Goal: Complete application form: Complete application form

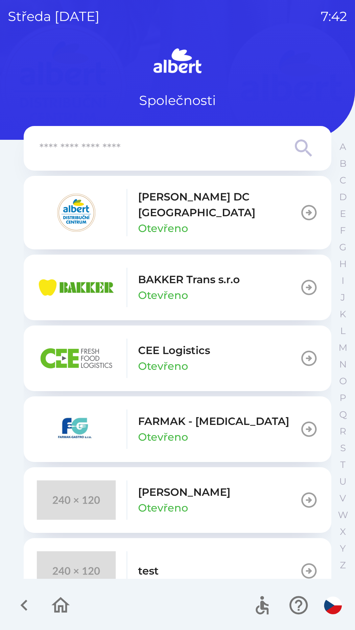
click at [211, 207] on p "[PERSON_NAME] DC [GEOGRAPHIC_DATA]" at bounding box center [219, 205] width 162 height 32
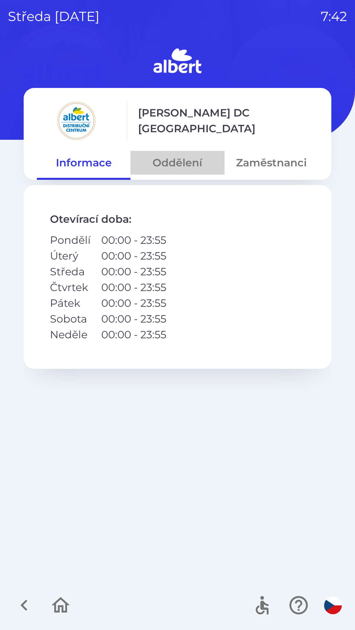
click at [172, 161] on button "Oddělení" at bounding box center [177, 163] width 94 height 24
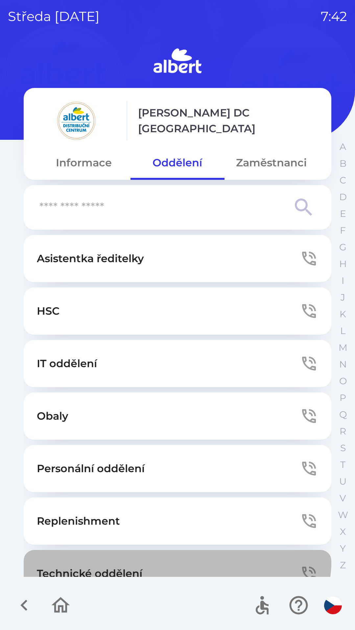
click at [151, 556] on button "Technické oddělení" at bounding box center [177, 573] width 307 height 47
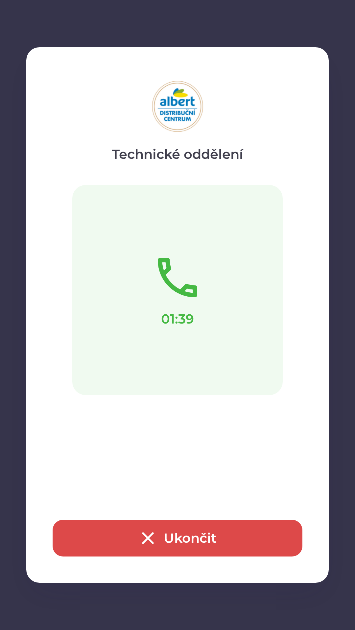
click at [173, 536] on button "Ukončit" at bounding box center [177, 538] width 249 height 37
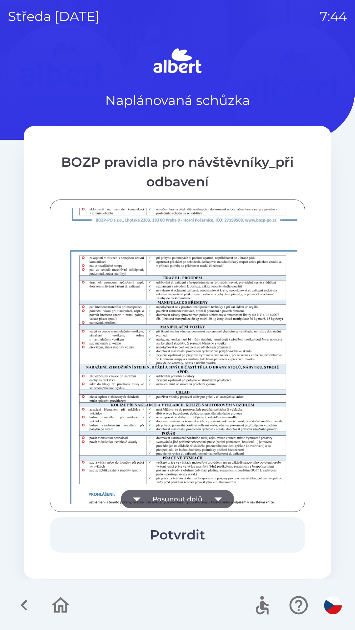
scroll to position [461, 0]
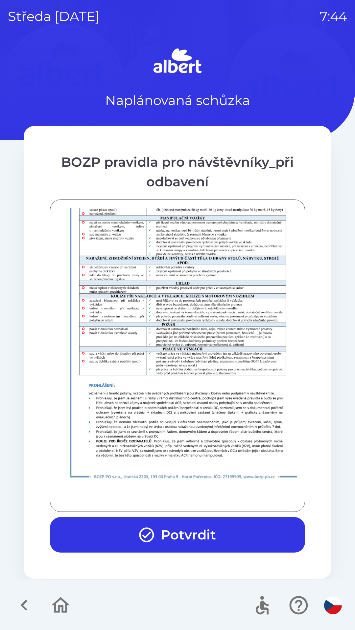
click at [176, 538] on button "Potvrdit" at bounding box center [177, 534] width 255 height 35
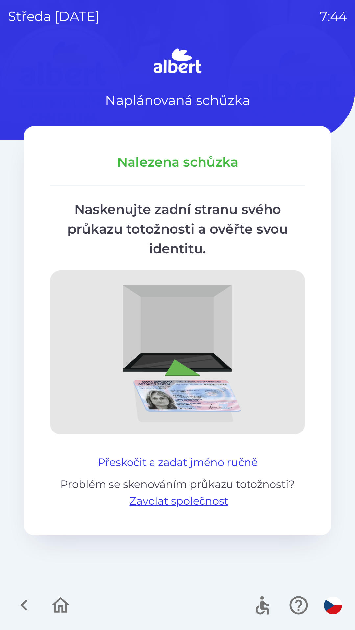
click at [230, 469] on button "Přeskočit a zadat jméno ručně" at bounding box center [177, 463] width 165 height 16
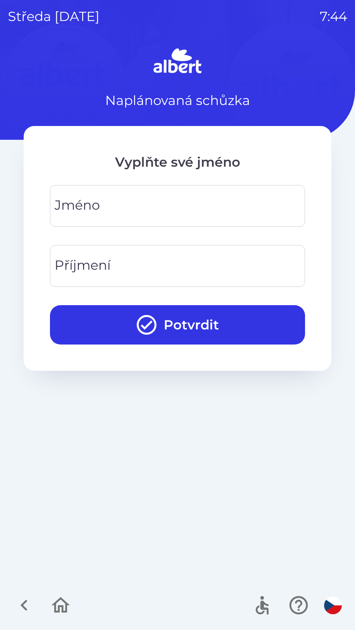
click at [226, 205] on input "Jméno" at bounding box center [177, 206] width 239 height 26
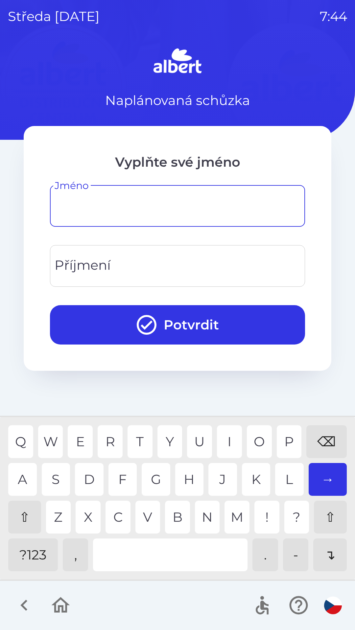
click at [26, 514] on div "⇧" at bounding box center [24, 517] width 33 height 33
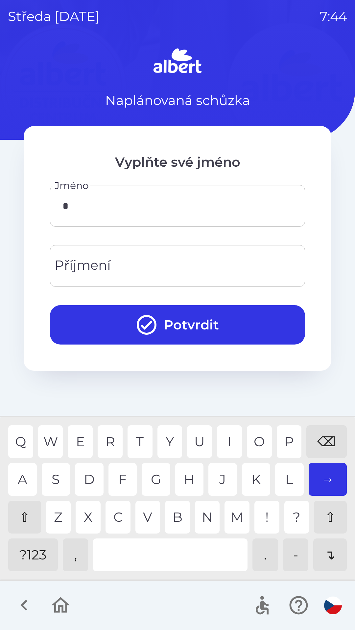
click at [233, 521] on div "M" at bounding box center [236, 517] width 25 height 33
click at [23, 504] on div "⇧" at bounding box center [24, 517] width 33 height 33
type input "*****"
click at [247, 480] on div "k" at bounding box center [256, 479] width 29 height 33
click at [112, 265] on input "Příjmení" at bounding box center [177, 266] width 239 height 26
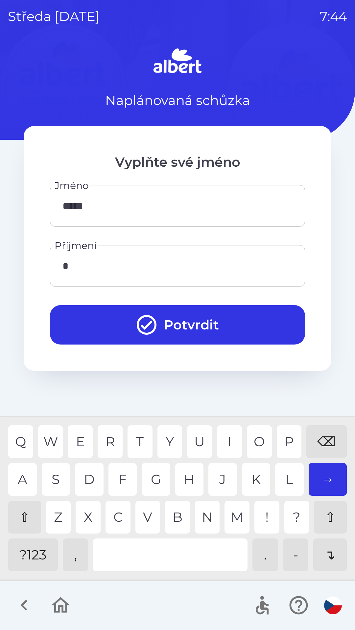
click at [139, 443] on div "T" at bounding box center [139, 441] width 25 height 33
click at [25, 509] on div "⇧" at bounding box center [24, 517] width 33 height 33
click at [107, 443] on div "r" at bounding box center [109, 441] width 25 height 33
click at [80, 435] on div "e" at bounding box center [80, 441] width 25 height 33
click at [217, 481] on div "j" at bounding box center [222, 479] width 29 height 33
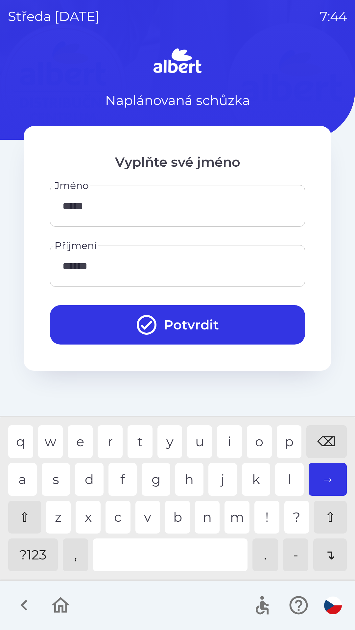
click at [325, 477] on div "→" at bounding box center [327, 479] width 38 height 33
type input "*******"
click at [201, 327] on button "Potvrdit" at bounding box center [177, 324] width 255 height 39
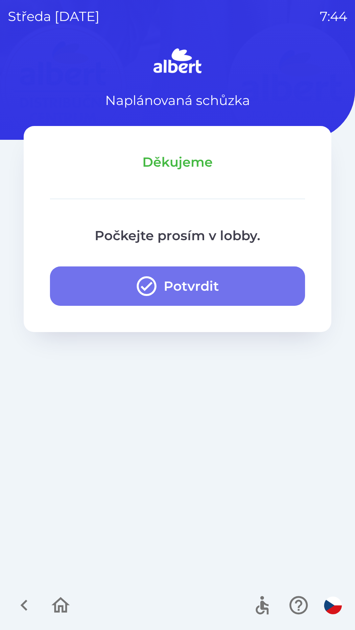
click at [200, 278] on button "Potvrdit" at bounding box center [177, 286] width 255 height 39
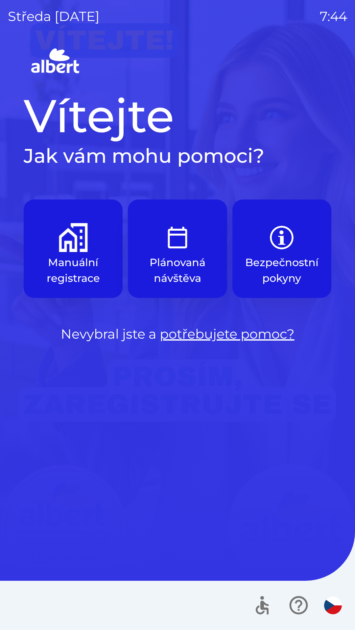
click at [71, 247] on img "button" at bounding box center [73, 237] width 29 height 29
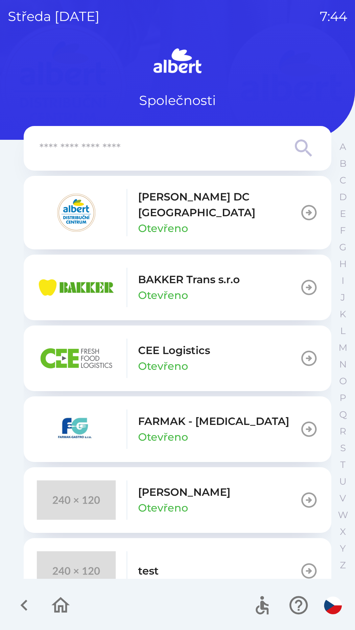
click at [187, 203] on p "[PERSON_NAME] DC [GEOGRAPHIC_DATA]" at bounding box center [219, 205] width 162 height 32
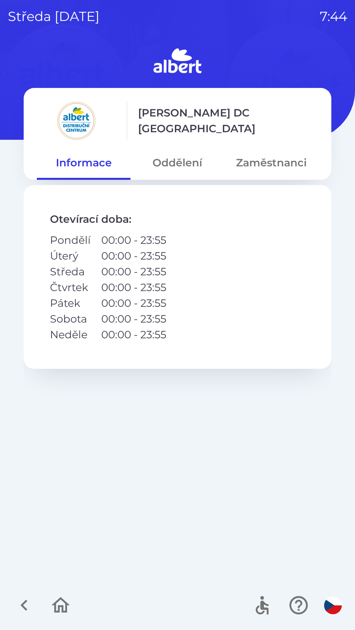
click at [172, 160] on button "Oddělení" at bounding box center [177, 163] width 94 height 24
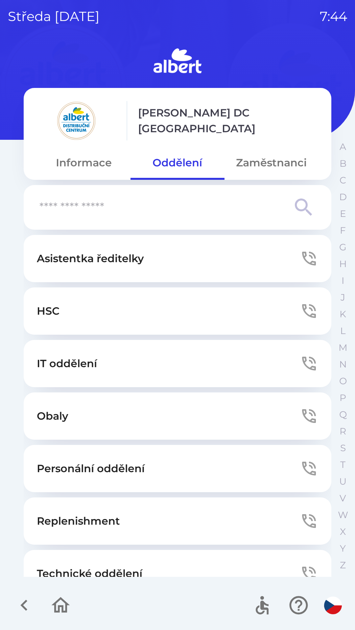
click at [94, 559] on button "Technické oddělení" at bounding box center [177, 573] width 307 height 47
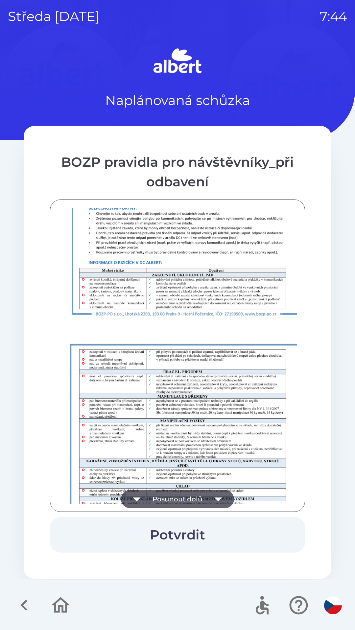
scroll to position [461, 0]
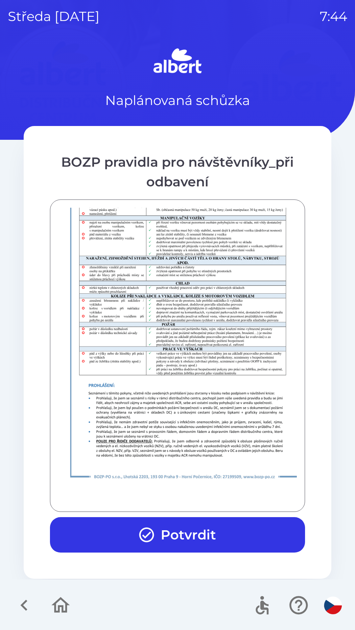
click at [196, 538] on button "Potvrdit" at bounding box center [177, 534] width 255 height 35
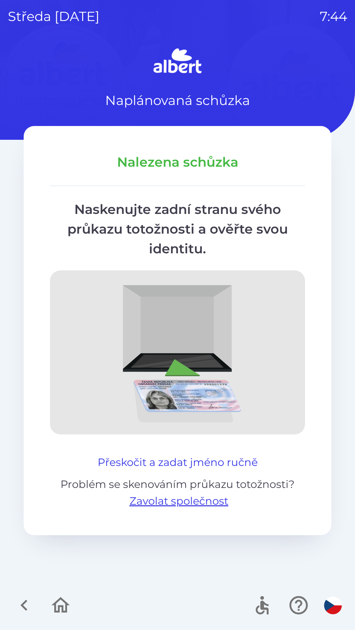
click at [210, 463] on button "Přeskočit a zadat jméno ručně" at bounding box center [177, 463] width 165 height 16
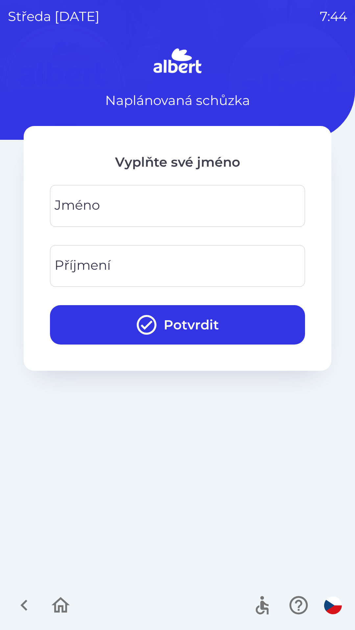
click at [135, 217] on input "Jméno" at bounding box center [177, 206] width 239 height 26
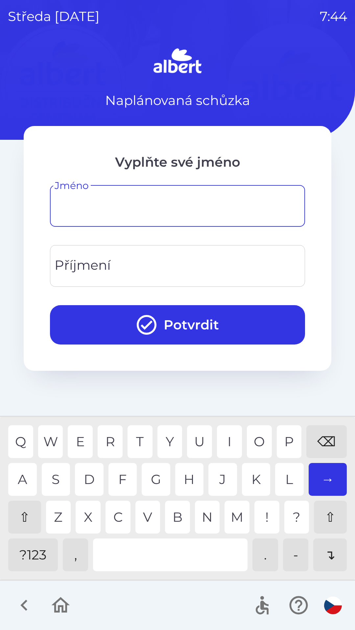
click at [13, 517] on div "⇧" at bounding box center [24, 517] width 33 height 33
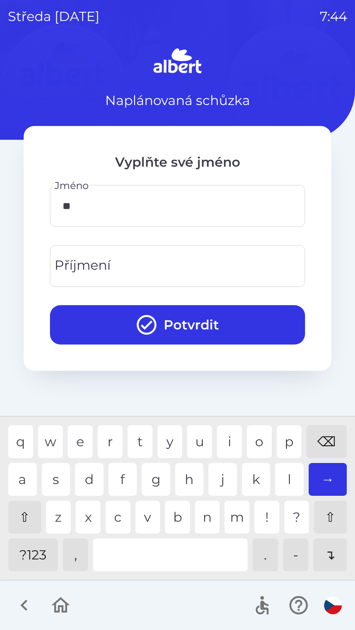
click at [228, 440] on div "i" at bounding box center [229, 441] width 25 height 33
click at [246, 451] on div "q w e r t y u i o p ⌫" at bounding box center [177, 441] width 338 height 33
type input "*****"
click at [279, 441] on div "p" at bounding box center [288, 441] width 25 height 33
click at [180, 259] on input "Příjmení" at bounding box center [177, 266] width 239 height 26
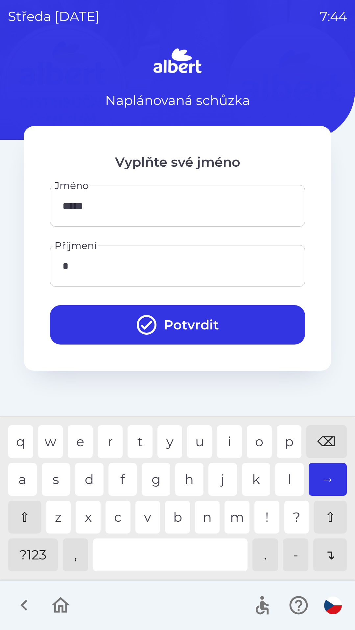
click at [19, 515] on div "⇧" at bounding box center [24, 517] width 33 height 33
click at [33, 557] on div "?123" at bounding box center [33, 555] width 50 height 33
type input "******"
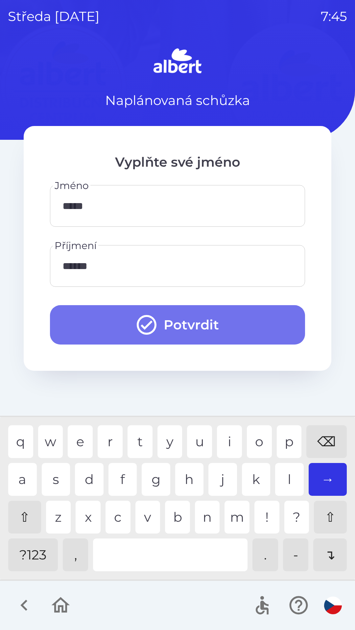
click at [206, 321] on button "Potvrdit" at bounding box center [177, 324] width 255 height 39
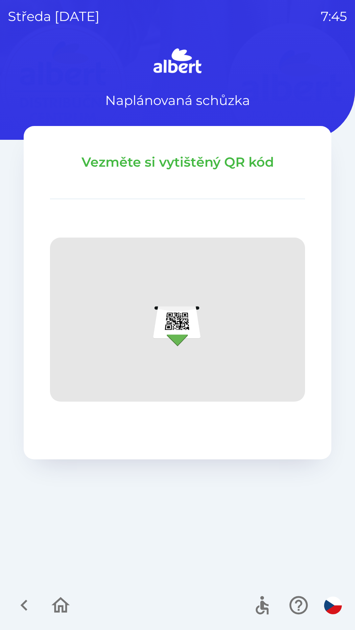
click at [29, 599] on icon "button" at bounding box center [24, 605] width 22 height 22
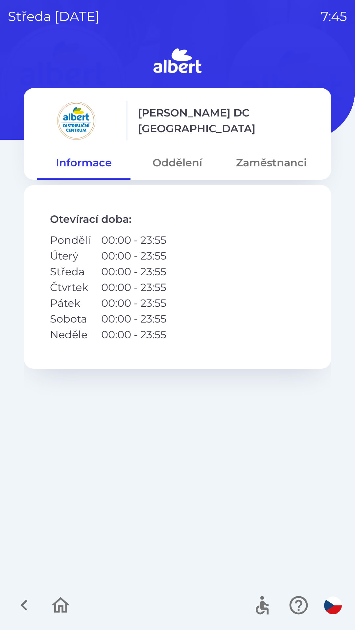
click at [188, 159] on button "Oddělení" at bounding box center [177, 163] width 94 height 24
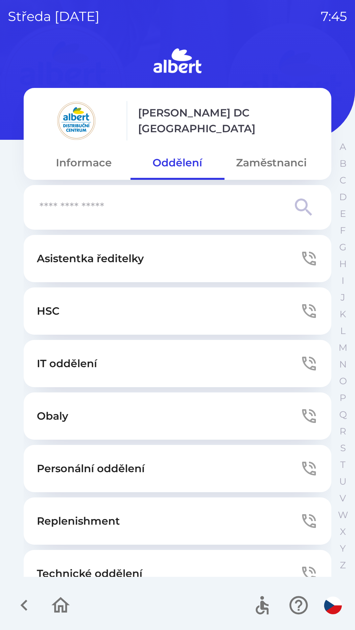
click at [195, 571] on button "Technické oddělení" at bounding box center [177, 573] width 307 height 47
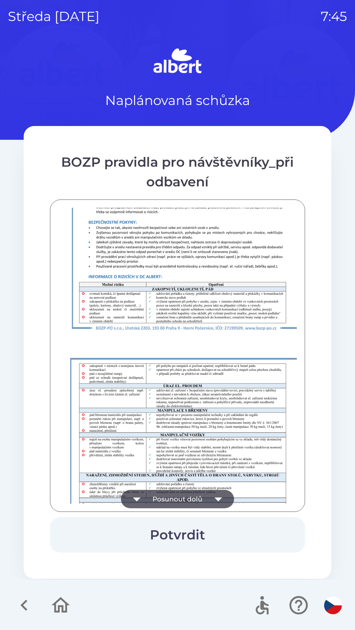
scroll to position [461, 0]
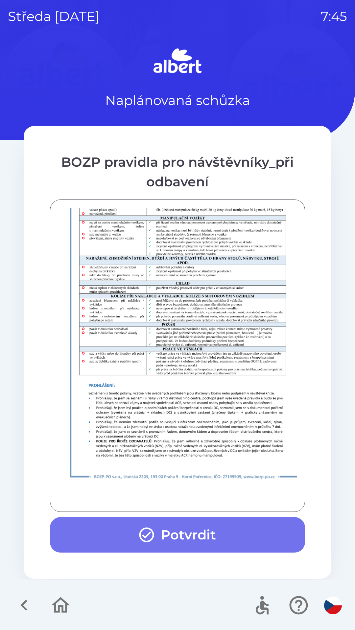
click at [182, 530] on button "Potvrdit" at bounding box center [177, 534] width 255 height 35
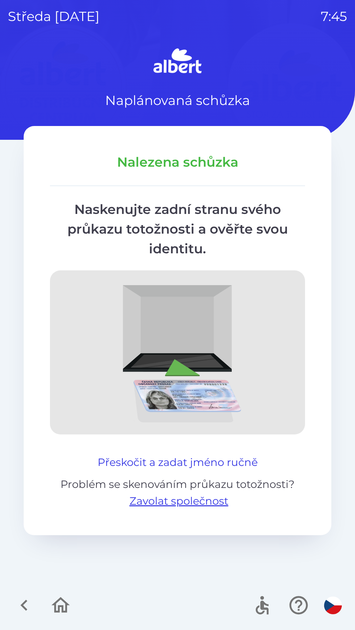
click at [193, 457] on button "Přeskočit a zadat jméno ručně" at bounding box center [177, 463] width 165 height 16
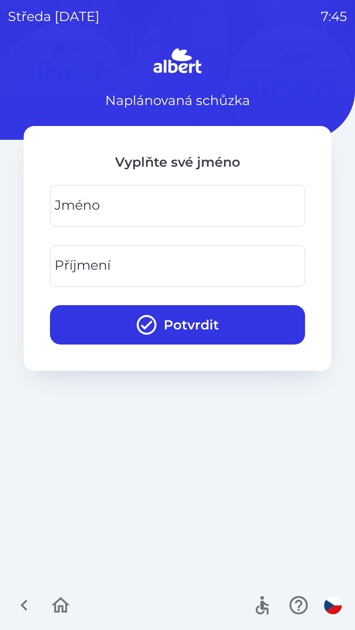
click at [157, 205] on input "Jméno" at bounding box center [177, 206] width 239 height 26
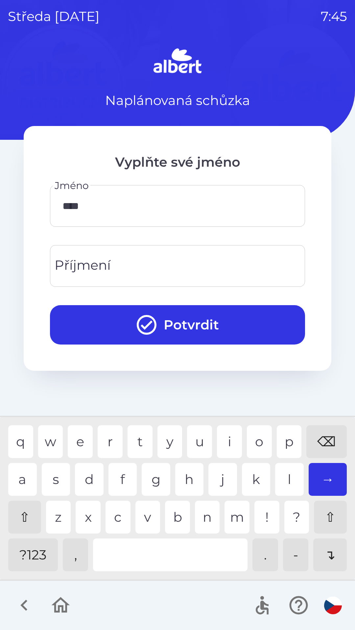
click at [140, 443] on div "t" at bounding box center [139, 441] width 25 height 33
click at [77, 440] on div "e" at bounding box center [80, 441] width 25 height 33
type input "*******"
click at [134, 260] on input "Příjmení" at bounding box center [177, 266] width 239 height 26
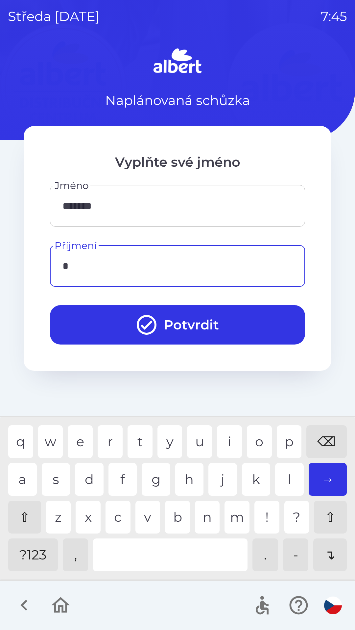
click at [118, 509] on div "c" at bounding box center [117, 517] width 25 height 33
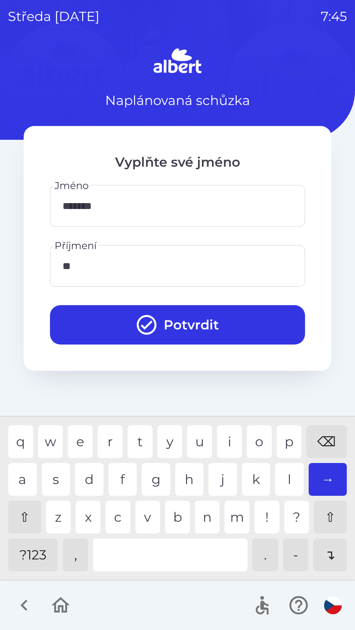
click at [80, 442] on div "e" at bounding box center [80, 441] width 25 height 33
click at [143, 441] on div "t" at bounding box center [139, 441] width 25 height 33
type input "****"
click at [190, 313] on button "Potvrdit" at bounding box center [177, 324] width 255 height 39
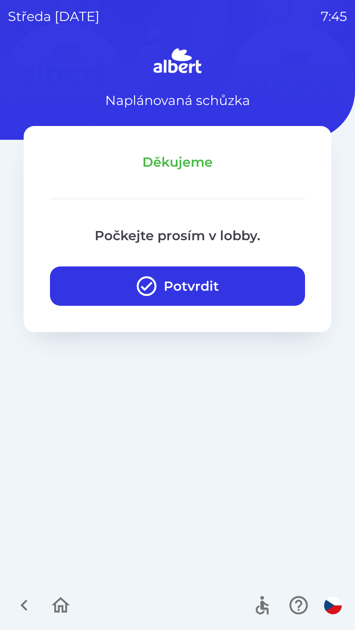
click at [218, 272] on button "Potvrdit" at bounding box center [177, 286] width 255 height 39
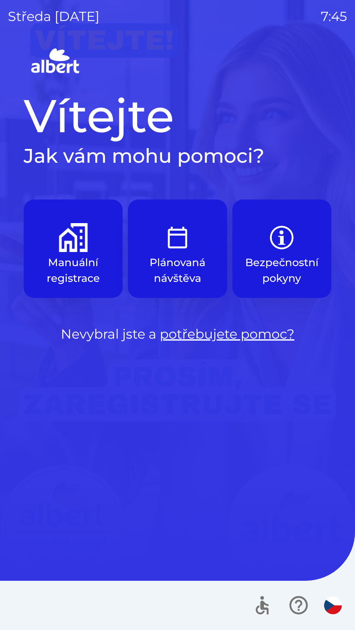
click at [81, 260] on p "Manuální registrace" at bounding box center [72, 271] width 67 height 32
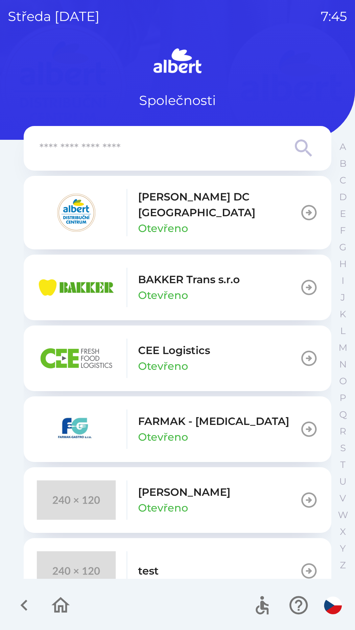
click at [207, 205] on p "[PERSON_NAME] DC [GEOGRAPHIC_DATA]" at bounding box center [219, 205] width 162 height 32
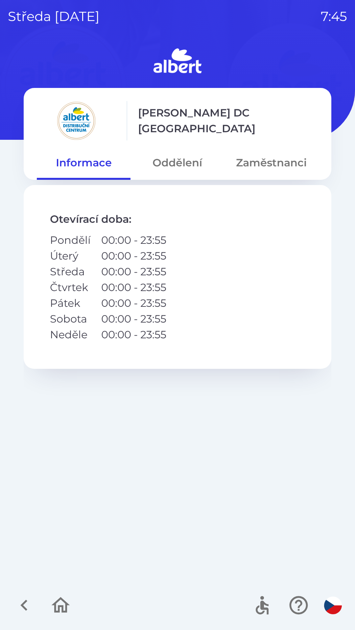
click at [174, 164] on button "Oddělení" at bounding box center [177, 163] width 94 height 24
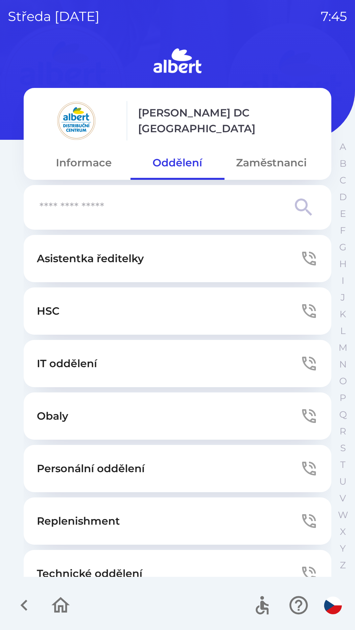
click at [98, 557] on button "Technické oddělení" at bounding box center [177, 573] width 307 height 47
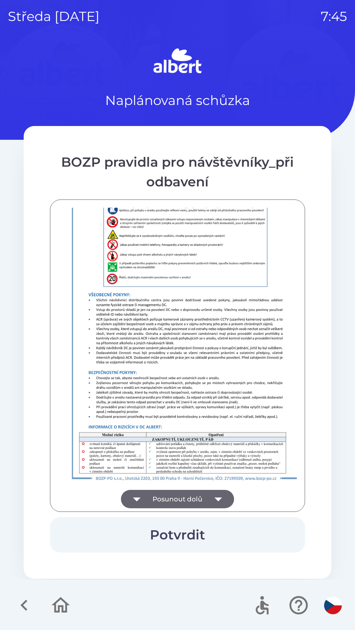
scroll to position [461, 0]
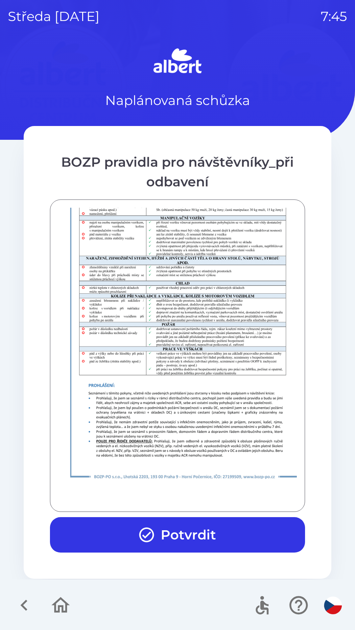
click at [221, 542] on button "Potvrdit" at bounding box center [177, 534] width 255 height 35
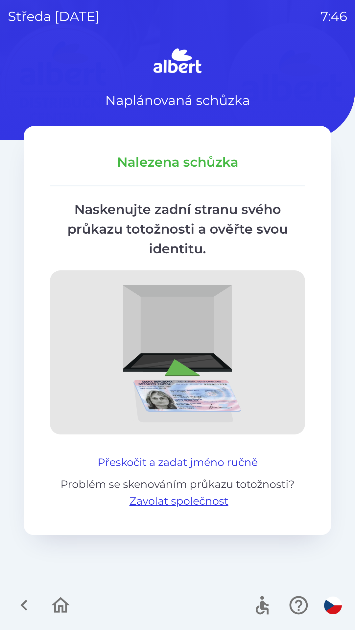
click at [227, 457] on button "Přeskočit a zadat jméno ručně" at bounding box center [177, 463] width 165 height 16
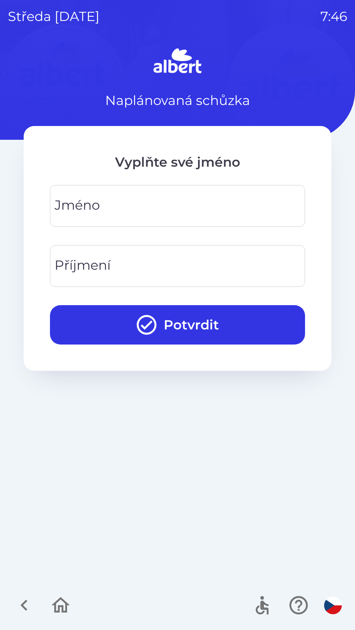
click at [180, 199] on input "Jméno" at bounding box center [177, 206] width 239 height 26
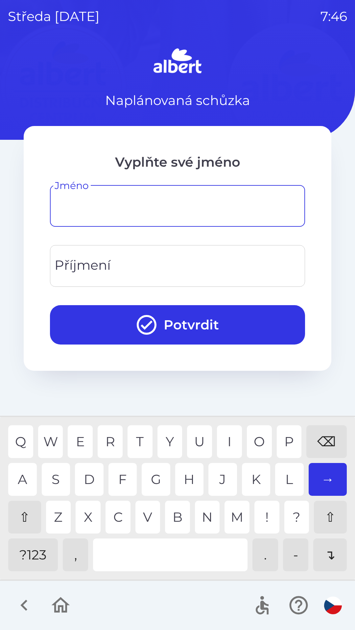
click at [20, 514] on div "⇧" at bounding box center [24, 517] width 33 height 33
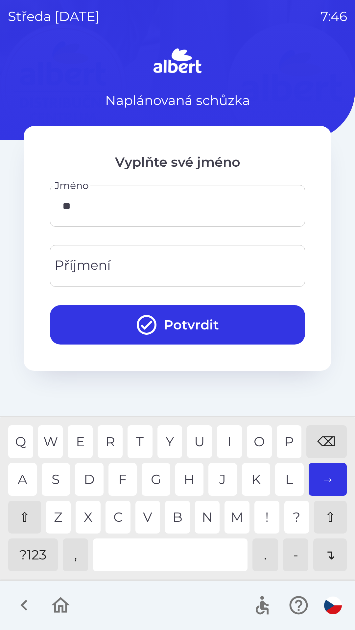
click at [18, 478] on div "A" at bounding box center [22, 479] width 29 height 33
click at [79, 435] on div "E" at bounding box center [80, 441] width 25 height 33
type input "******"
click at [205, 234] on div "Jméno ****** Jméno Q W E R T Y U I O P ⌫ A S D F G H J K L → ⇧ Z X C V B N M ! …" at bounding box center [177, 210] width 255 height 50
click at [200, 259] on input "Příjmení" at bounding box center [177, 266] width 239 height 26
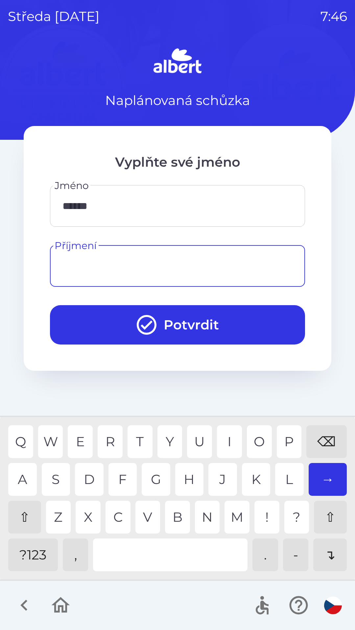
click at [13, 517] on div "⇧" at bounding box center [24, 517] width 33 height 33
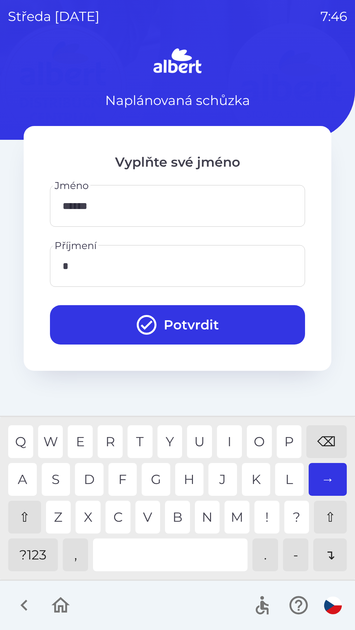
click at [257, 480] on div "K" at bounding box center [256, 479] width 29 height 33
click at [264, 441] on div "O" at bounding box center [259, 441] width 25 height 33
click at [255, 434] on div "O" at bounding box center [259, 441] width 25 height 33
click at [201, 431] on div "U" at bounding box center [199, 441] width 25 height 33
click at [105, 513] on div "C" at bounding box center [117, 517] width 25 height 33
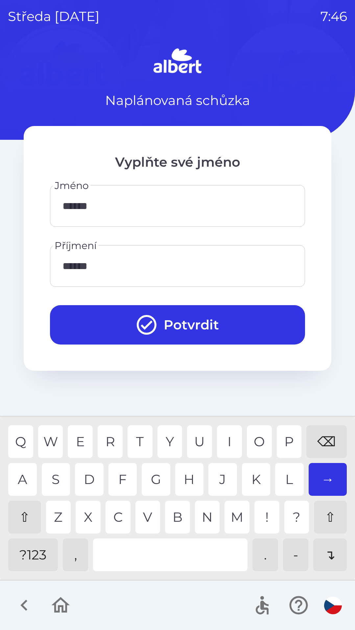
type input "*******"
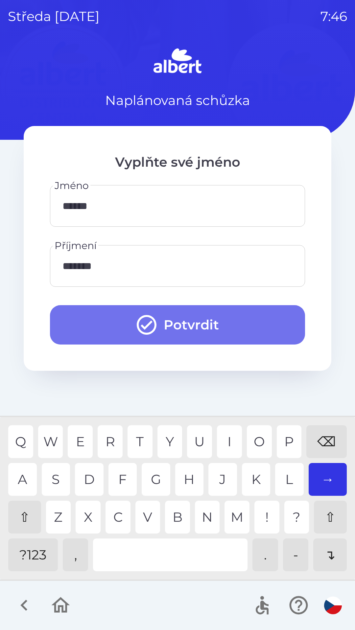
click at [213, 321] on button "Potvrdit" at bounding box center [177, 324] width 255 height 39
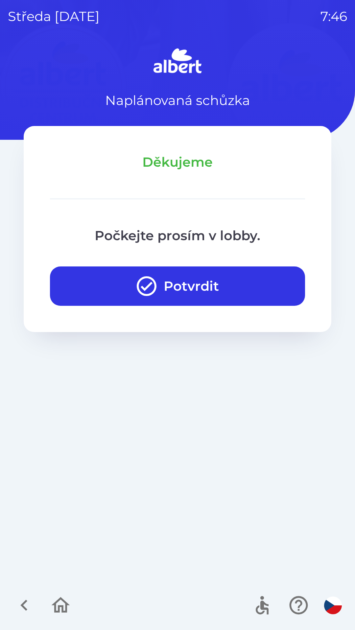
click at [180, 282] on button "Potvrdit" at bounding box center [177, 286] width 255 height 39
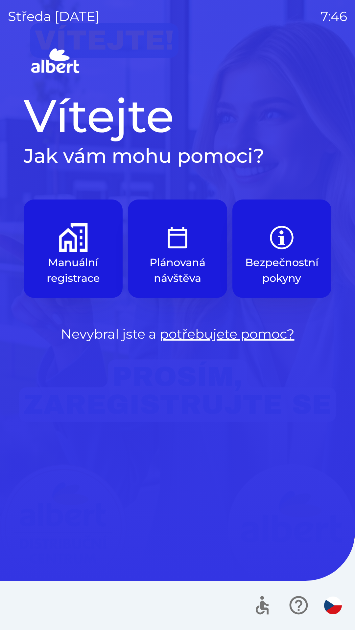
click at [78, 250] on img "button" at bounding box center [73, 237] width 29 height 29
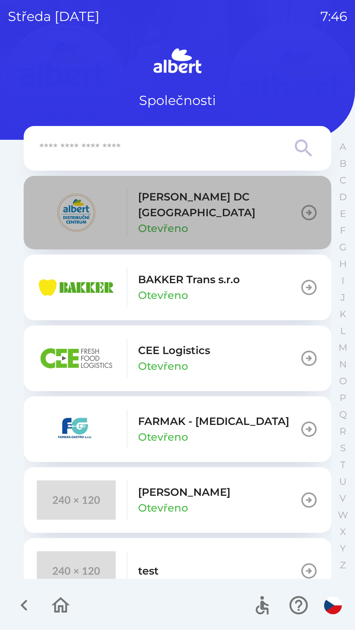
click at [185, 205] on p "[PERSON_NAME] DC [GEOGRAPHIC_DATA]" at bounding box center [219, 205] width 162 height 32
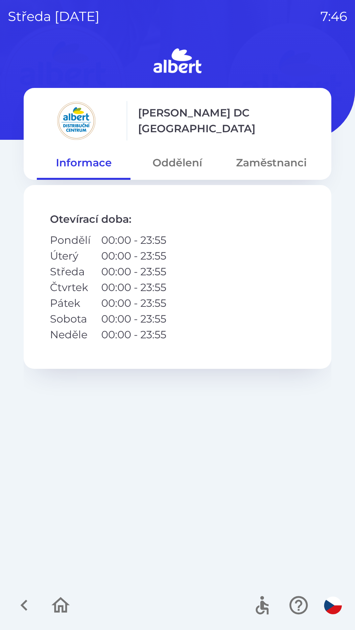
click at [180, 170] on button "Oddělení" at bounding box center [177, 163] width 94 height 24
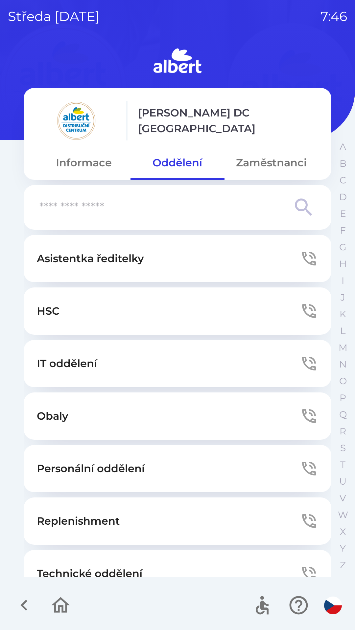
click at [178, 557] on button "Technické oddělení" at bounding box center [177, 573] width 307 height 47
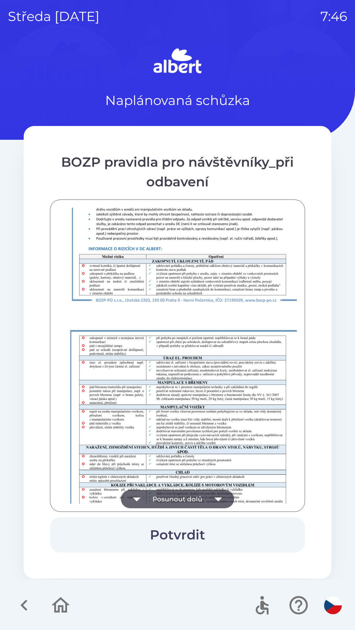
scroll to position [461, 0]
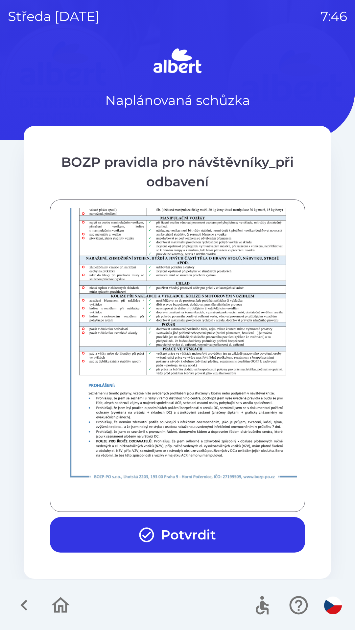
click at [127, 524] on button "Potvrdit" at bounding box center [177, 534] width 255 height 35
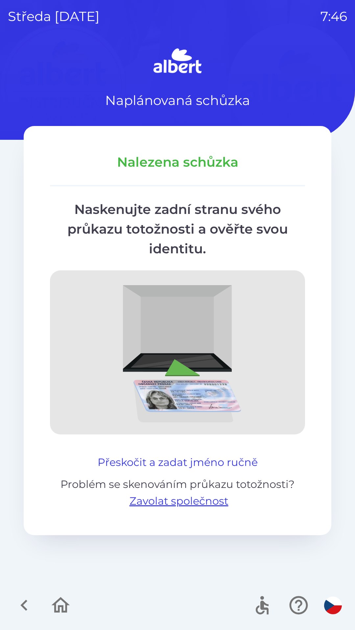
click at [213, 459] on button "Přeskočit a zadat jméno ručně" at bounding box center [177, 463] width 165 height 16
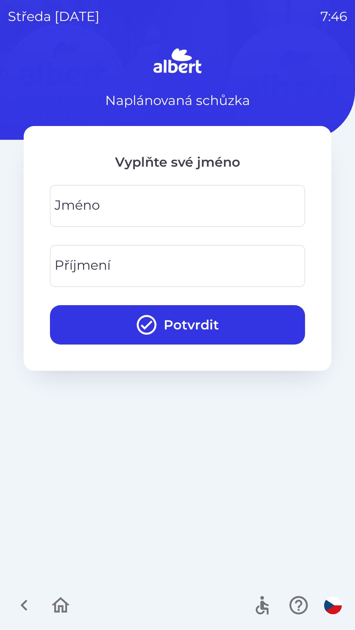
click at [79, 206] on div "[PERSON_NAME]" at bounding box center [177, 206] width 255 height 42
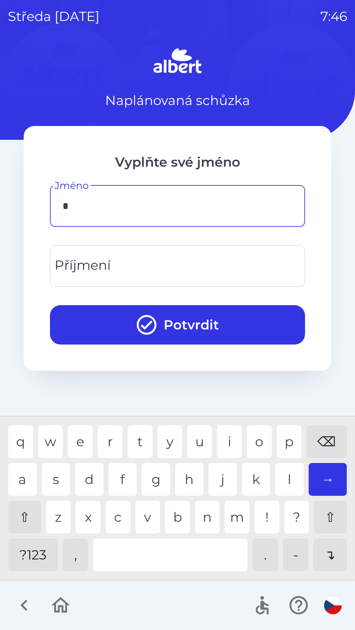
click at [218, 475] on div "j" at bounding box center [222, 479] width 29 height 33
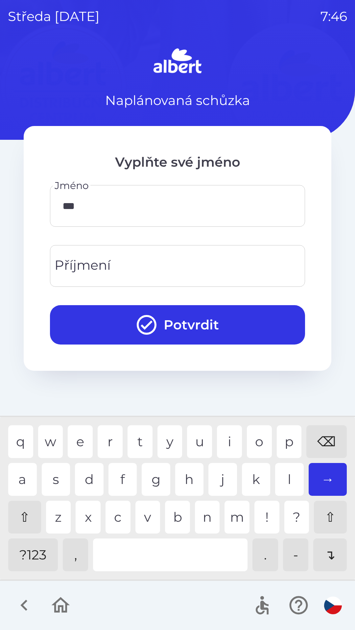
click at [251, 475] on div "k" at bounding box center [256, 479] width 29 height 33
type input "*****"
click at [178, 511] on div "b" at bounding box center [177, 517] width 25 height 33
click at [97, 268] on div "Příjmení Příjmení" at bounding box center [177, 266] width 255 height 42
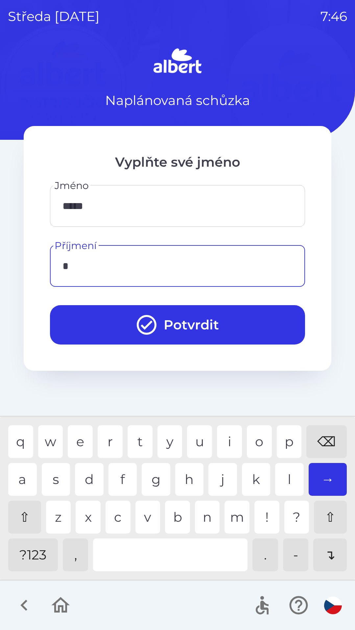
click at [140, 436] on div "t" at bounding box center [139, 441] width 25 height 33
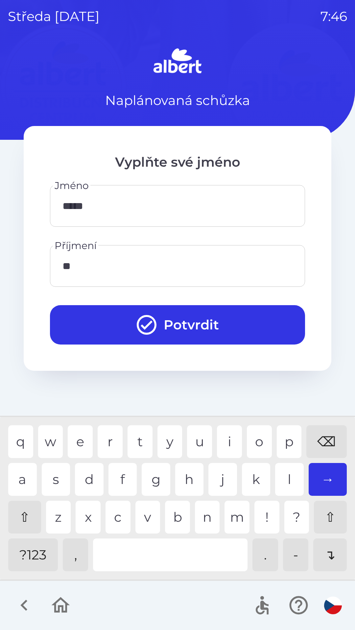
click at [79, 442] on div "e" at bounding box center [80, 441] width 25 height 33
click at [53, 477] on div "s" at bounding box center [56, 479] width 29 height 33
click at [18, 476] on div "a" at bounding box center [22, 479] width 29 height 33
click at [104, 429] on div "r" at bounding box center [109, 441] width 25 height 33
click at [73, 437] on div "e" at bounding box center [80, 441] width 25 height 33
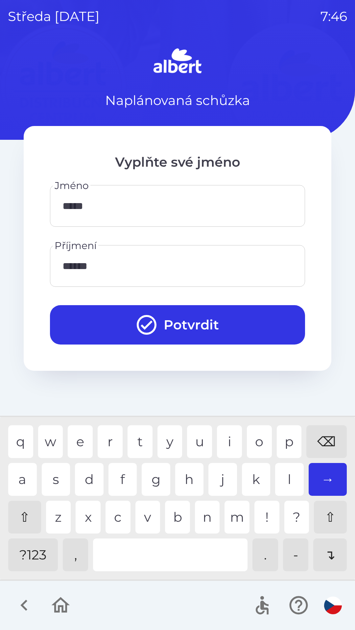
type input "*******"
click at [253, 475] on div "k" at bounding box center [256, 479] width 29 height 33
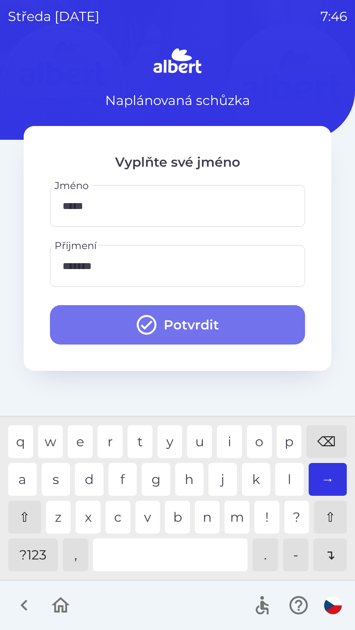
click at [177, 322] on button "Potvrdit" at bounding box center [177, 324] width 255 height 39
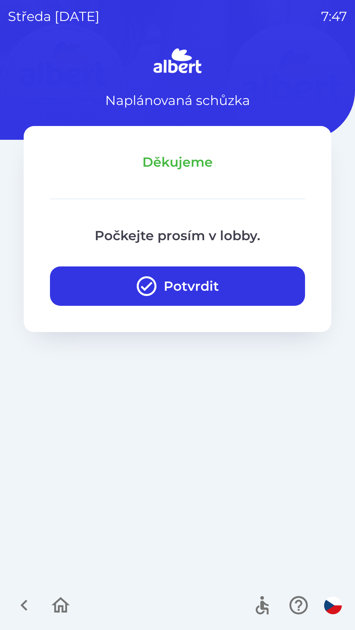
click at [24, 603] on icon "button" at bounding box center [23, 605] width 7 height 11
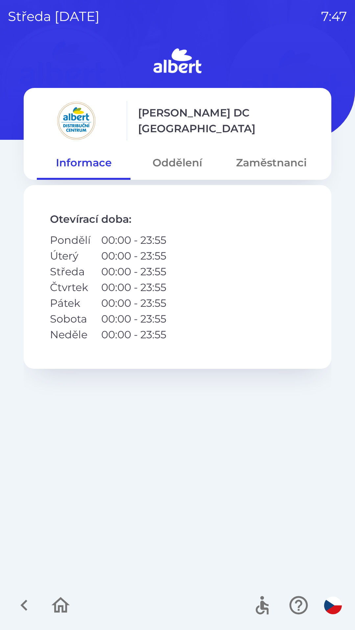
click at [172, 161] on button "Oddělení" at bounding box center [177, 163] width 94 height 24
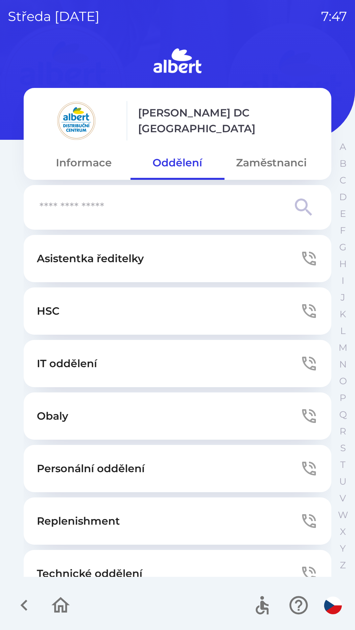
click at [98, 566] on p "Technické oddělení" at bounding box center [89, 574] width 105 height 16
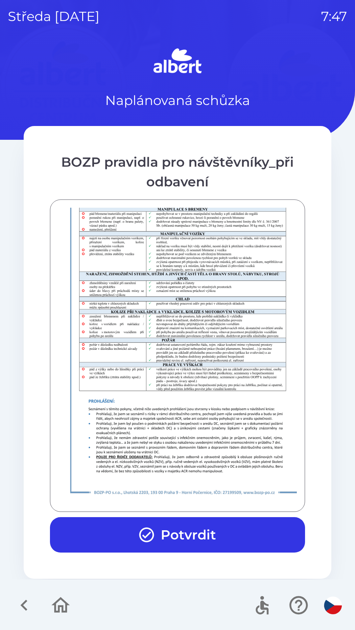
scroll to position [461, 0]
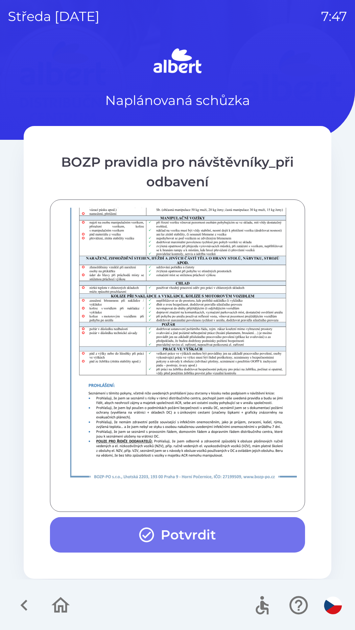
click at [203, 533] on button "Potvrdit" at bounding box center [177, 534] width 255 height 35
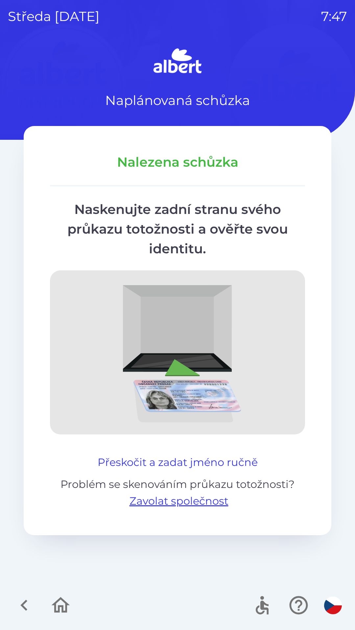
click at [220, 460] on button "Přeskočit a zadat jméno ručně" at bounding box center [177, 463] width 165 height 16
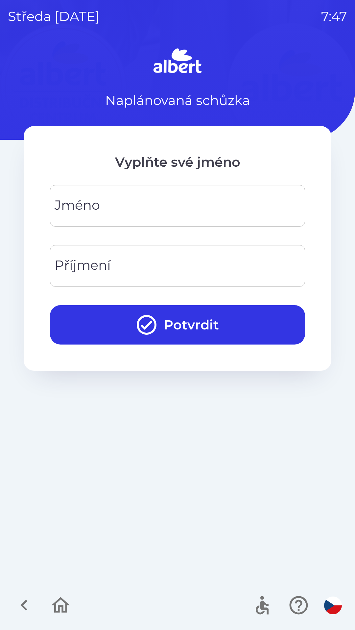
click at [132, 206] on input "Jméno" at bounding box center [177, 206] width 239 height 26
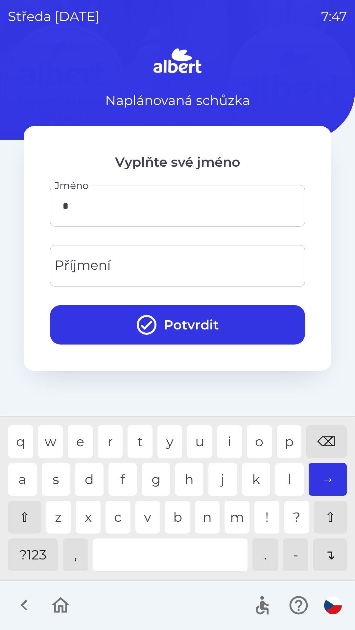
click at [20, 518] on div "⇧" at bounding box center [24, 517] width 33 height 33
click at [24, 481] on div "a" at bounding box center [22, 479] width 29 height 33
click at [147, 514] on div "v" at bounding box center [147, 517] width 25 height 33
click at [226, 437] on div "i" at bounding box center [229, 441] width 25 height 33
type input "*****"
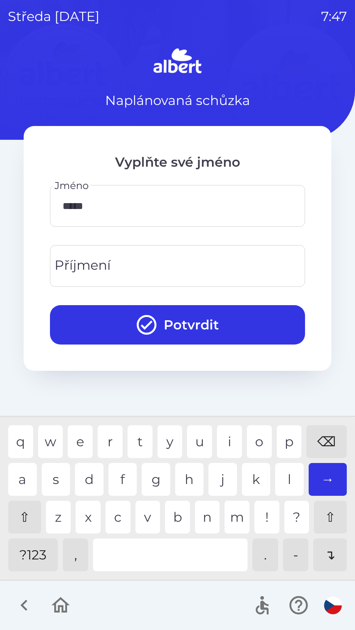
click at [85, 482] on div "d" at bounding box center [89, 479] width 29 height 33
click at [120, 262] on input "Příjmení" at bounding box center [177, 266] width 239 height 26
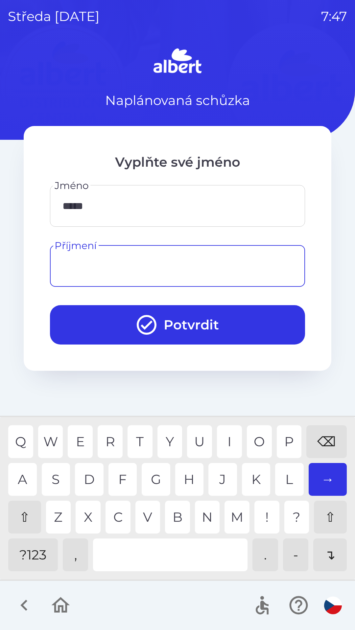
click at [24, 520] on div "⇧" at bounding box center [24, 517] width 33 height 33
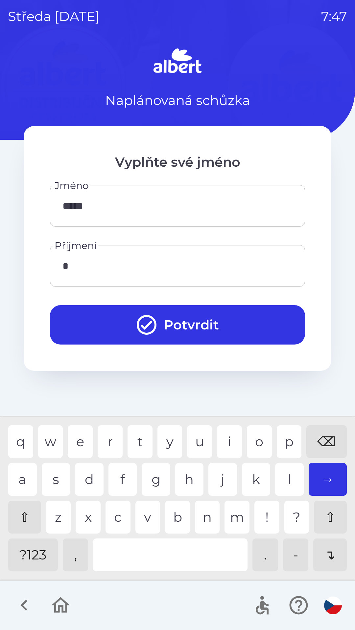
click at [20, 516] on div "⇧" at bounding box center [24, 517] width 33 height 33
click at [226, 440] on div "i" at bounding box center [229, 441] width 25 height 33
click at [113, 521] on div "c" at bounding box center [117, 517] width 25 height 33
click at [192, 474] on div "h" at bounding box center [189, 479] width 29 height 33
type input "*****"
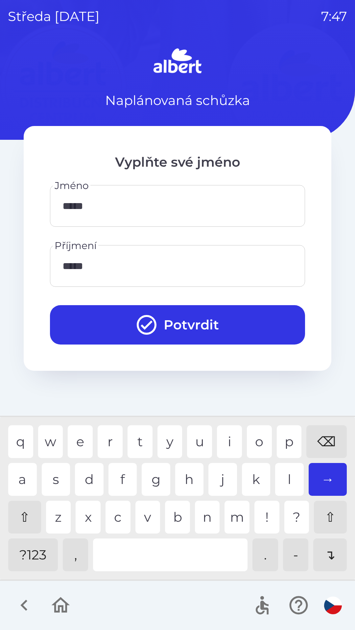
click at [320, 433] on div "⌫" at bounding box center [326, 441] width 40 height 33
click at [184, 323] on button "Potvrdit" at bounding box center [177, 324] width 255 height 39
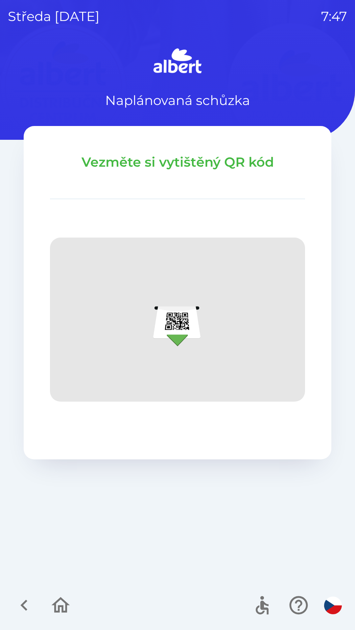
click at [20, 605] on icon "button" at bounding box center [24, 605] width 22 height 22
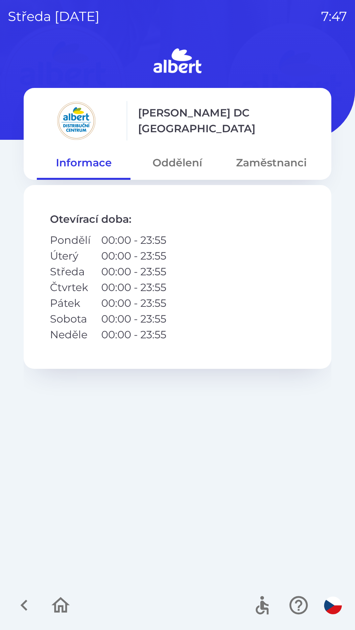
click at [181, 162] on button "Oddělení" at bounding box center [177, 163] width 94 height 24
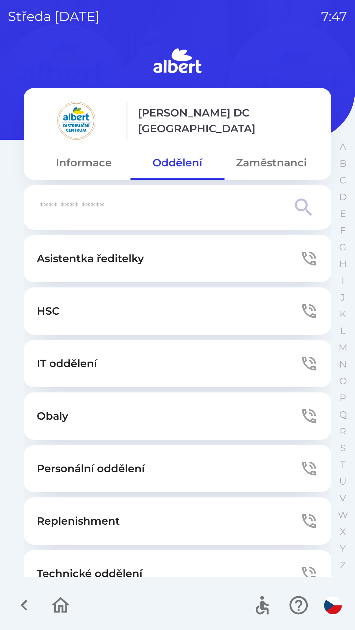
click at [80, 569] on p "Technické oddělení" at bounding box center [89, 574] width 105 height 16
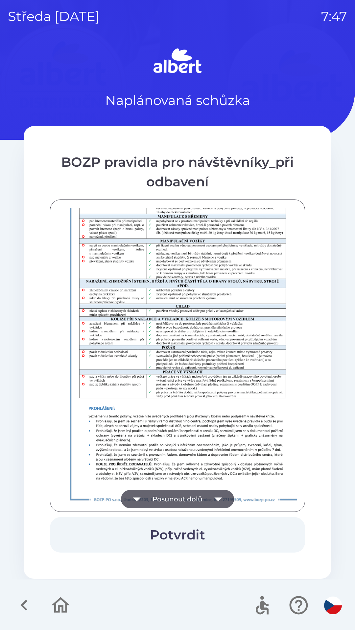
scroll to position [461, 0]
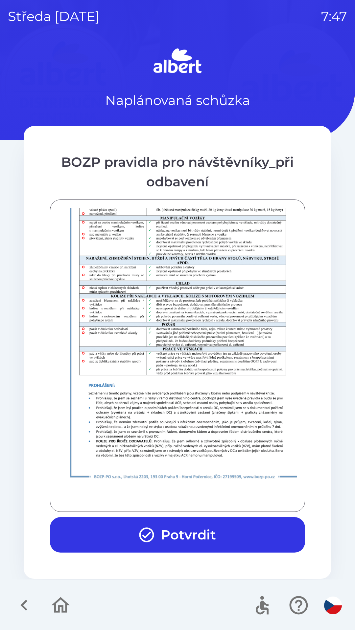
click at [153, 542] on icon "button" at bounding box center [147, 535] width 18 height 18
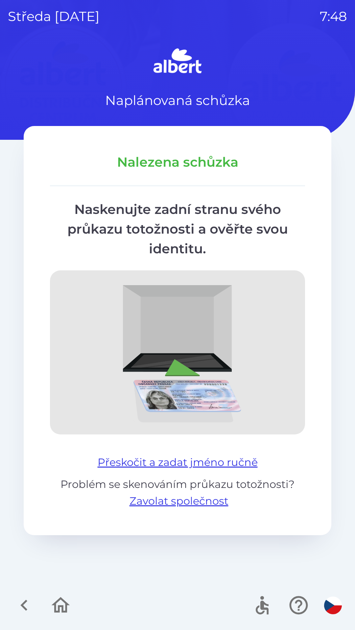
click at [218, 457] on button "Přeskočit a zadat jméno ručně" at bounding box center [177, 463] width 165 height 16
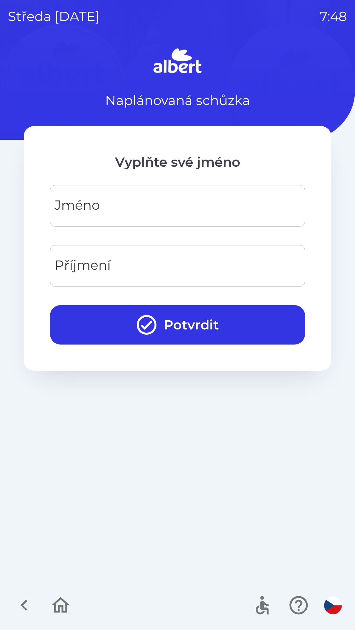
click at [164, 209] on input "Jméno" at bounding box center [177, 206] width 239 height 26
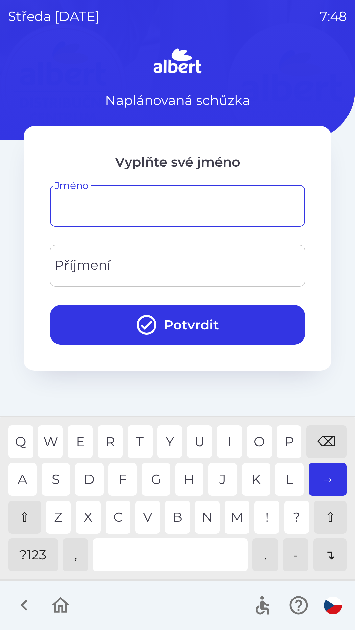
click at [26, 513] on div "⇧" at bounding box center [24, 517] width 33 height 33
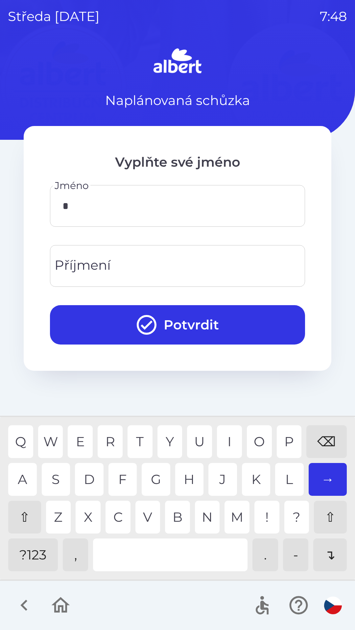
click at [233, 516] on div "M" at bounding box center [236, 517] width 25 height 33
click at [333, 447] on div "⌫" at bounding box center [326, 441] width 40 height 33
click at [328, 441] on div "⌫" at bounding box center [326, 441] width 40 height 33
click at [326, 434] on div "⌫" at bounding box center [326, 441] width 40 height 33
click at [317, 429] on div "⌫" at bounding box center [326, 441] width 40 height 33
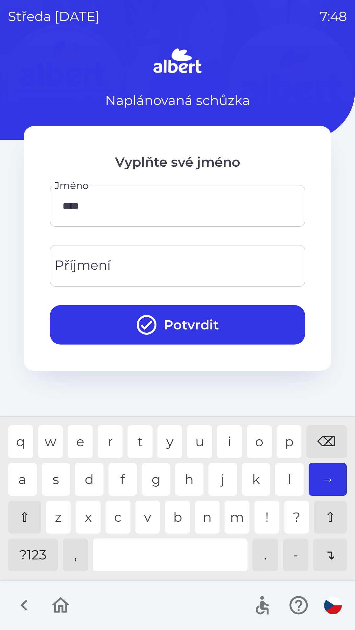
type input "*****"
click at [140, 268] on input "Příjmení" at bounding box center [177, 266] width 239 height 26
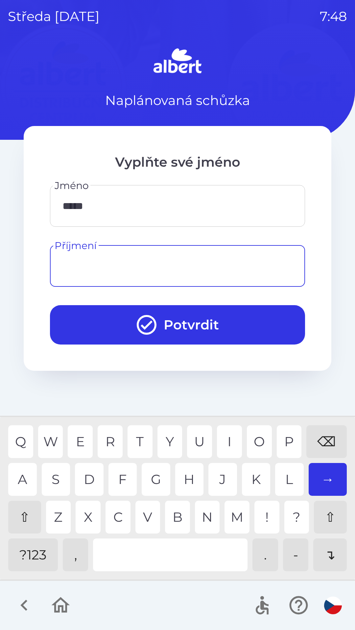
click at [26, 511] on div "⇧" at bounding box center [24, 517] width 33 height 33
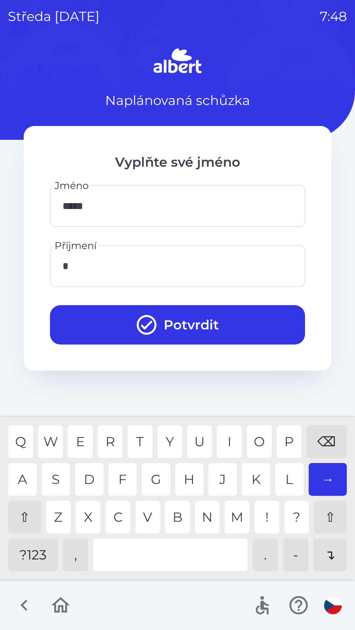
click at [331, 436] on div "⌫" at bounding box center [326, 441] width 40 height 33
click at [26, 515] on div "⇧" at bounding box center [24, 517] width 33 height 33
click at [274, 477] on div "a s d f g h j k l →" at bounding box center [177, 479] width 338 height 33
click at [255, 484] on div "k" at bounding box center [256, 479] width 29 height 33
click at [278, 477] on div "l" at bounding box center [289, 479] width 29 height 33
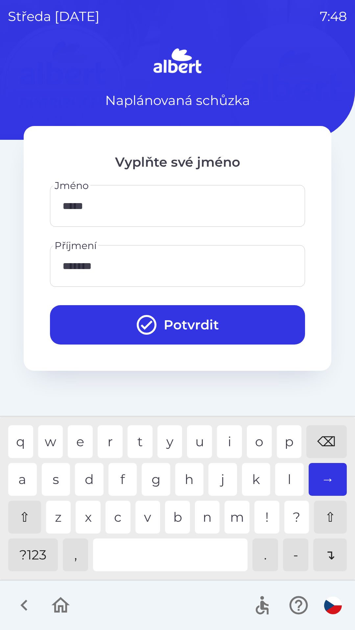
click at [252, 481] on div "k" at bounding box center [256, 479] width 29 height 33
type input "********"
click at [18, 480] on div "a" at bounding box center [22, 479] width 29 height 33
click at [186, 327] on button "Potvrdit" at bounding box center [177, 324] width 255 height 39
